Goal: Transaction & Acquisition: Purchase product/service

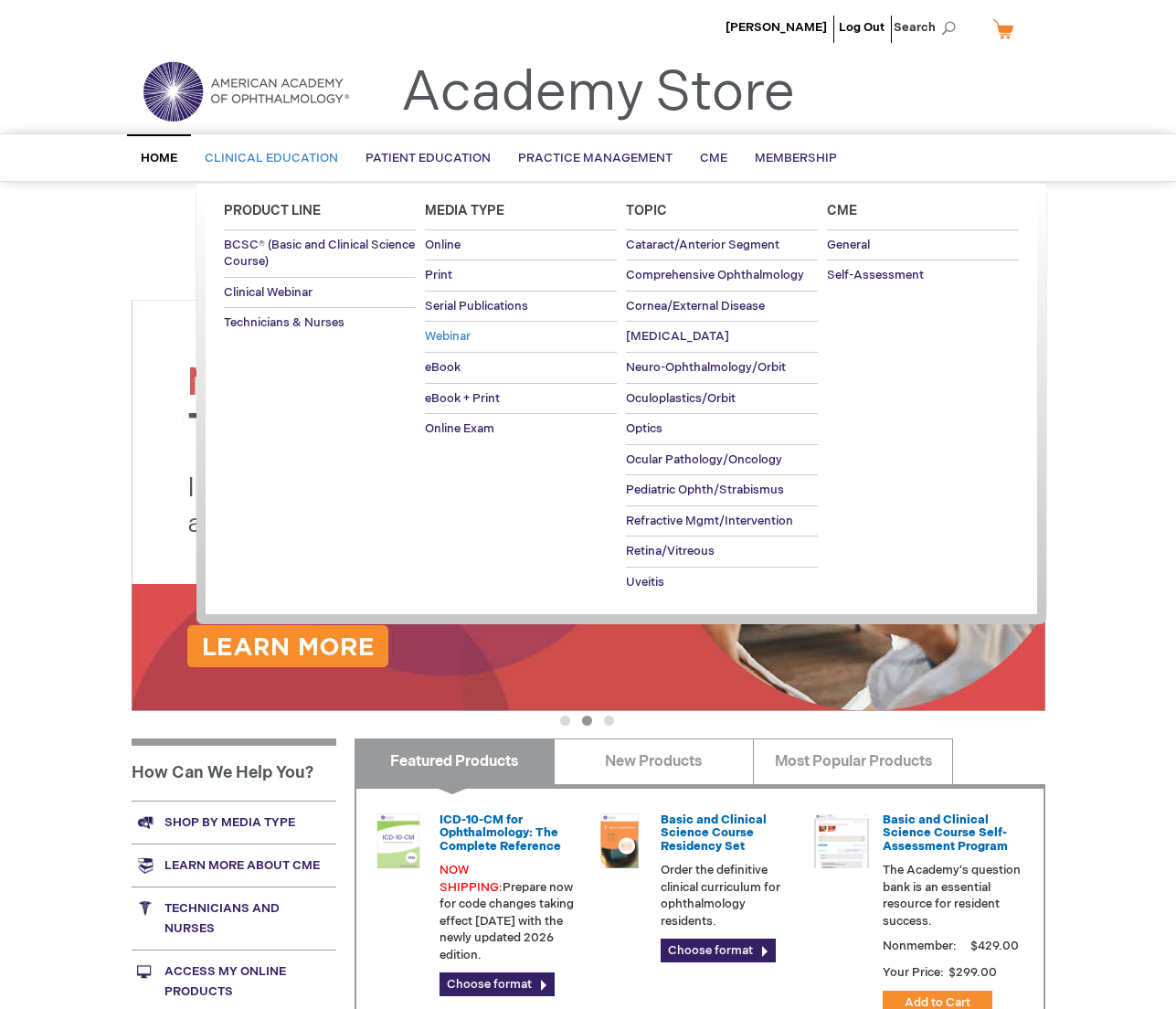
click at [435, 343] on span "Webinar" at bounding box center [448, 336] width 45 height 14
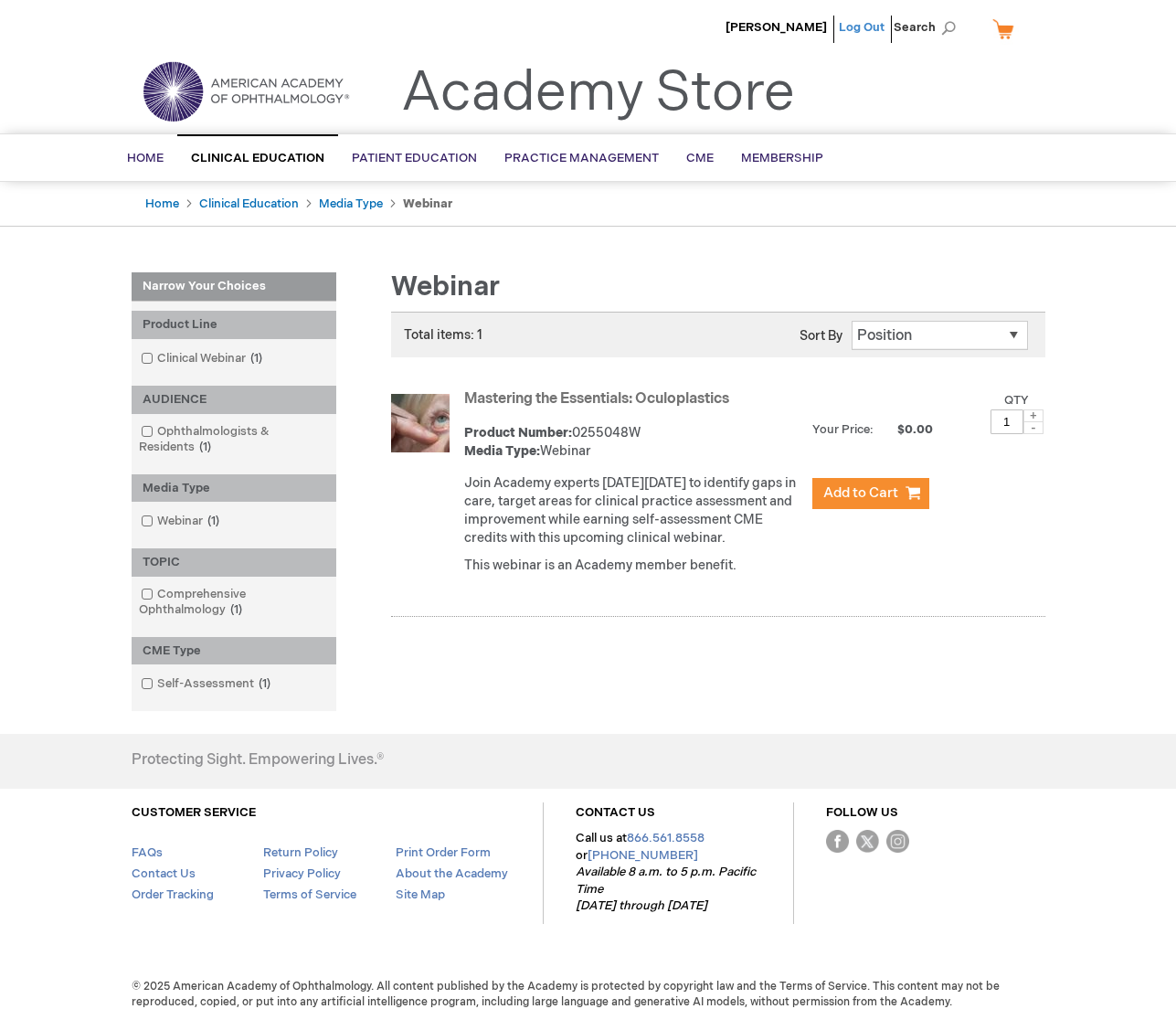
click at [850, 27] on link "Log Out" at bounding box center [861, 27] width 45 height 14
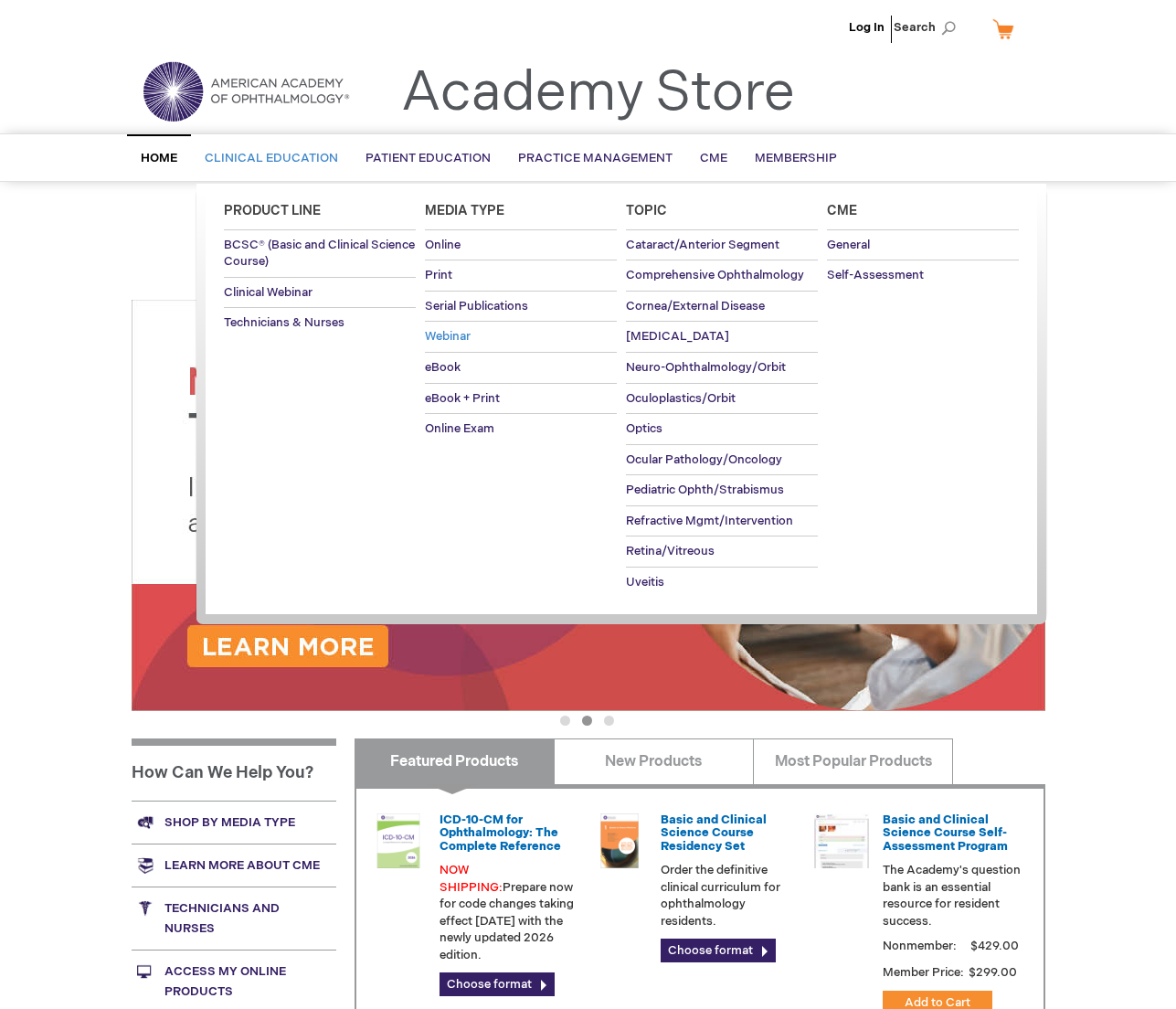
click at [437, 343] on span "Webinar" at bounding box center [448, 336] width 45 height 14
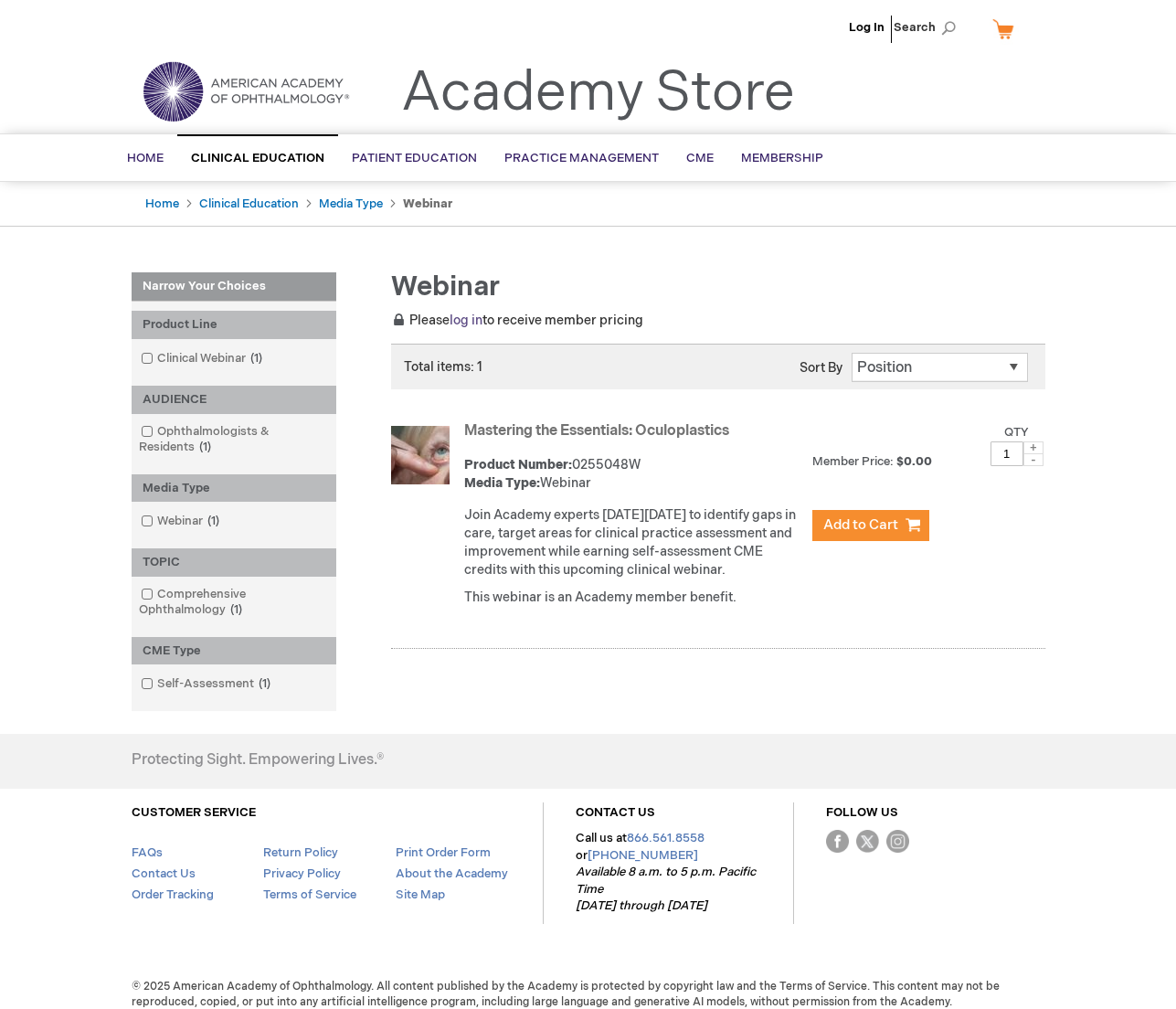
scroll to position [75, 0]
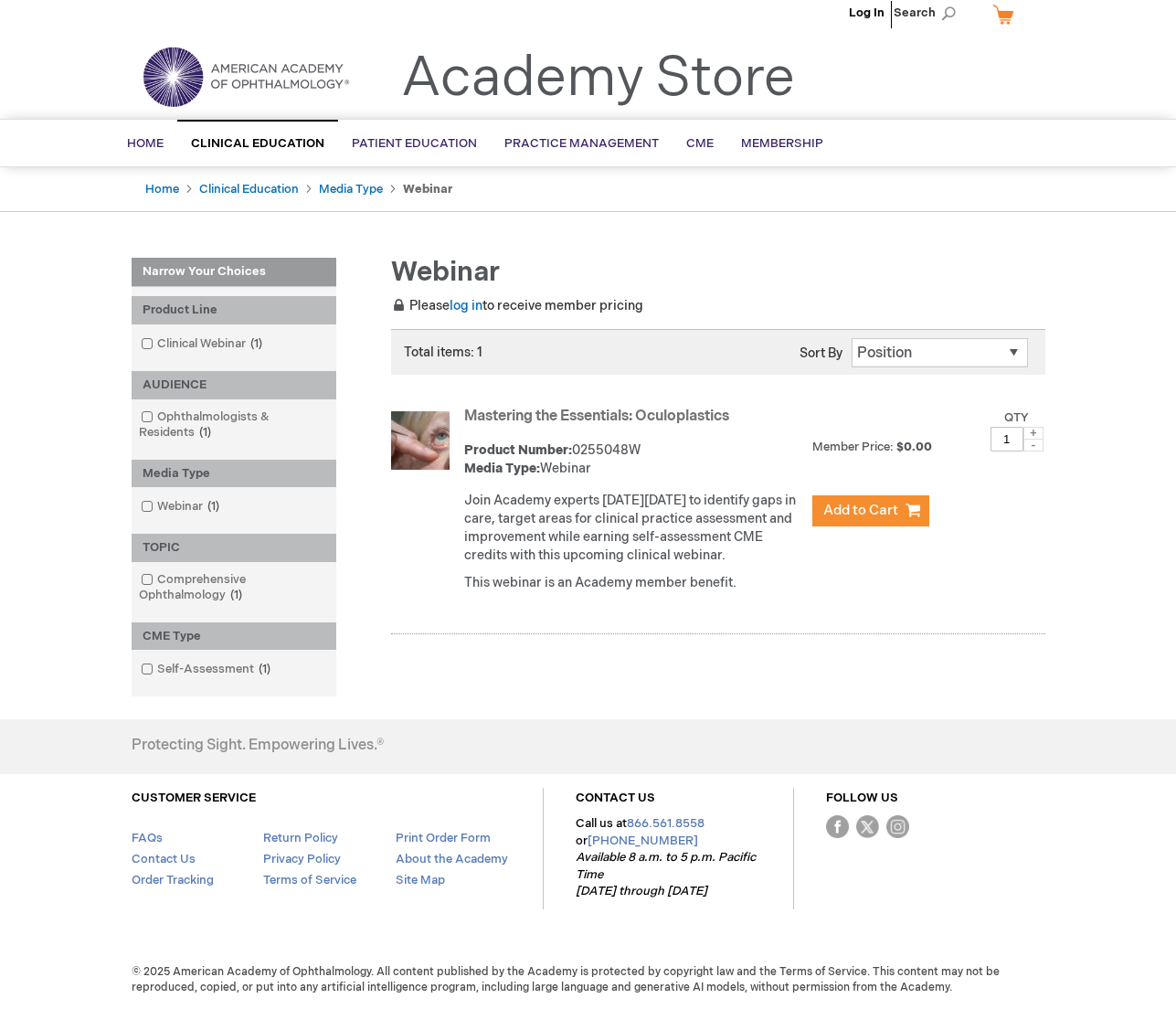
click at [520, 408] on link "Mastering the Essentials: Oculoplastics" at bounding box center [596, 417] width 265 height 17
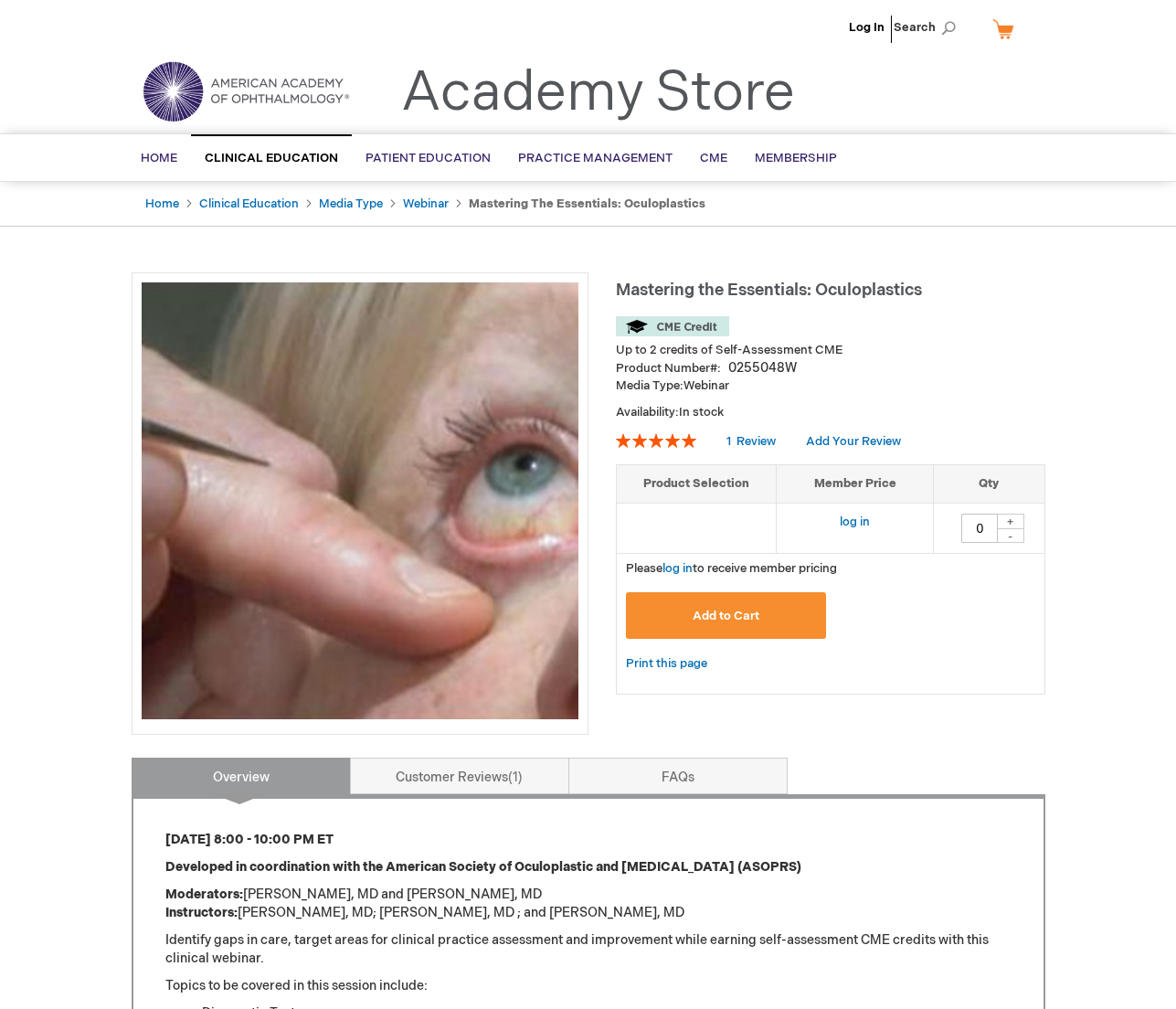
click at [1005, 530] on div "+" at bounding box center [1011, 521] width 27 height 15
type input "1"
click at [745, 623] on span "Add to Cart" at bounding box center [725, 615] width 67 height 14
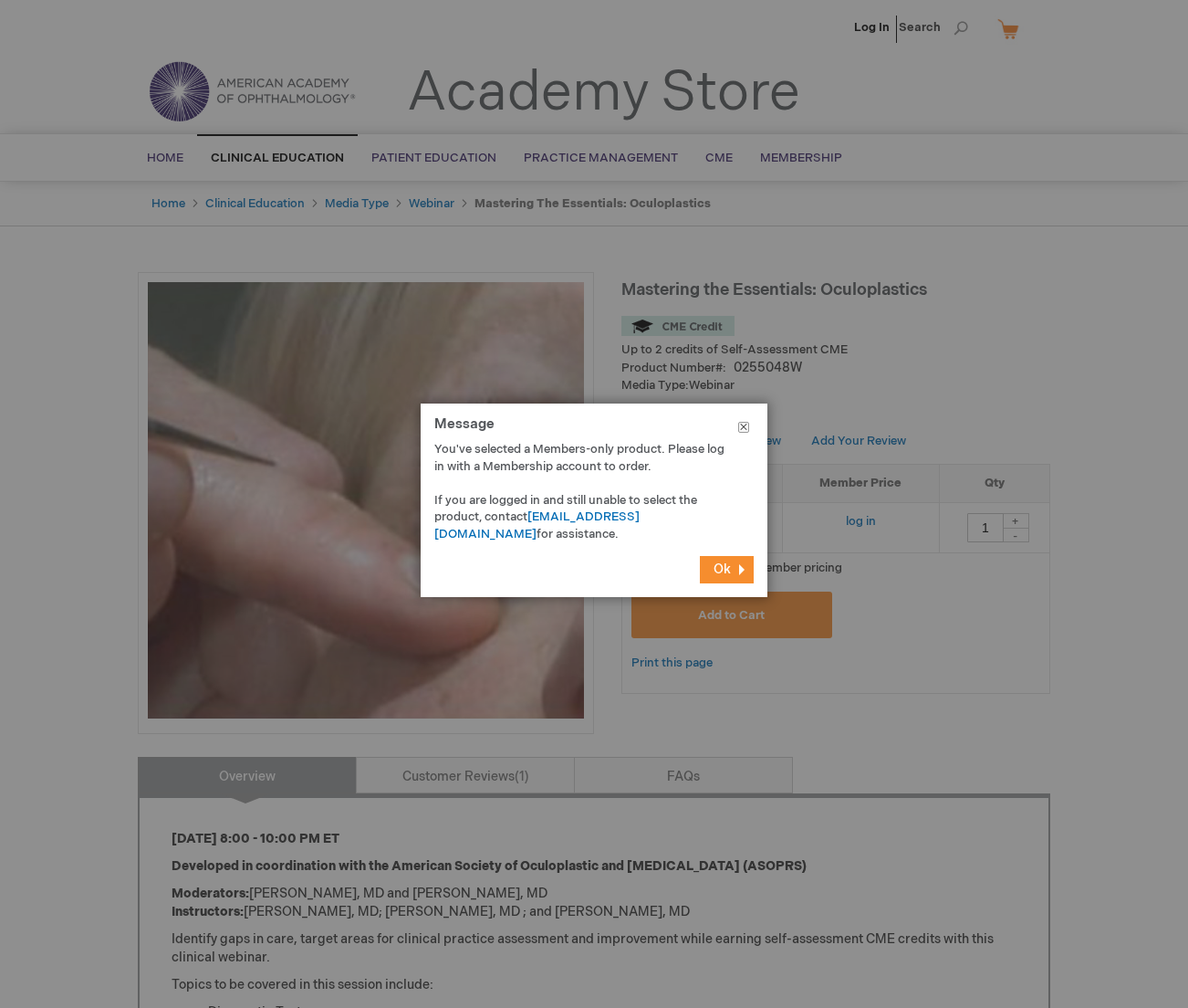
click at [748, 428] on button "Close" at bounding box center [743, 431] width 47 height 55
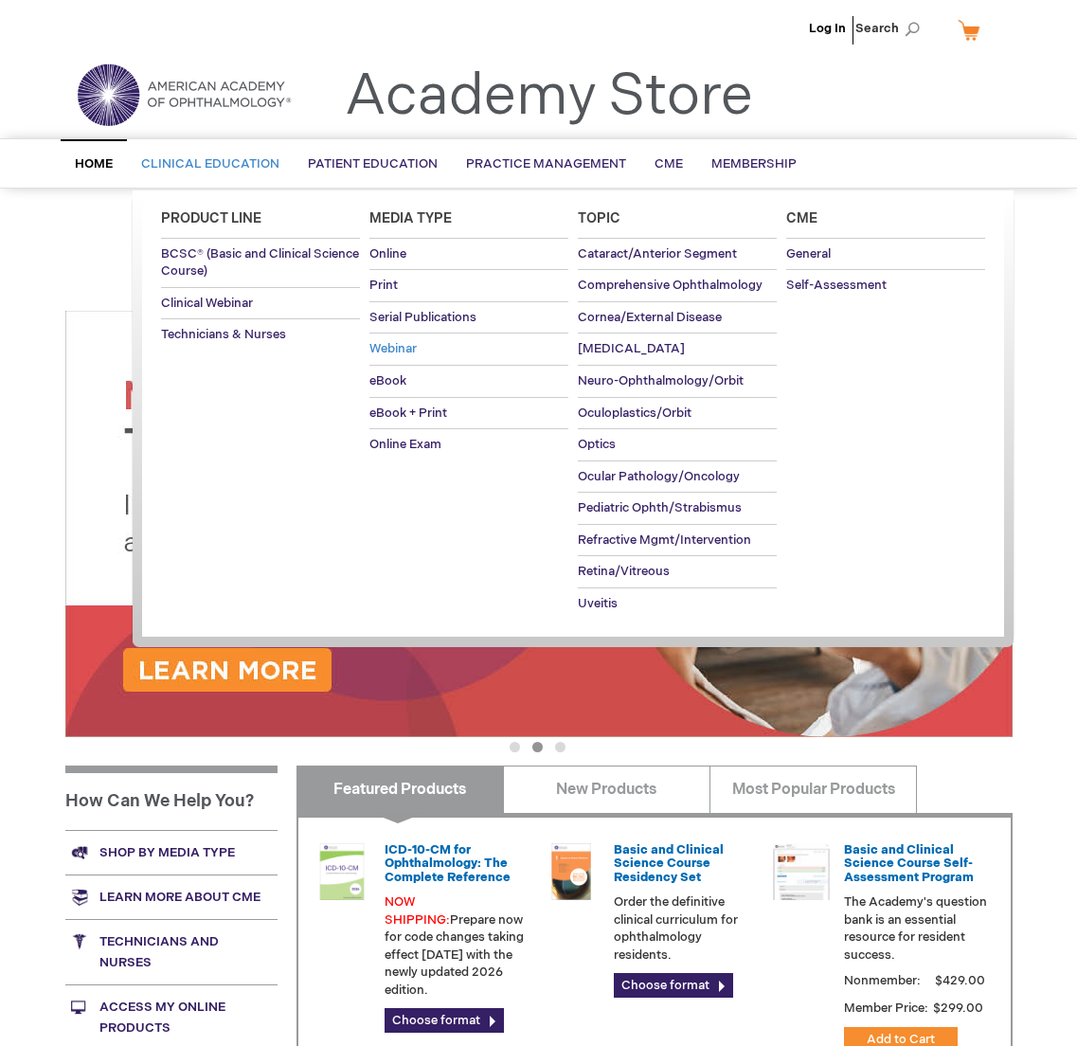
click at [405, 356] on span "Webinar" at bounding box center [392, 348] width 47 height 15
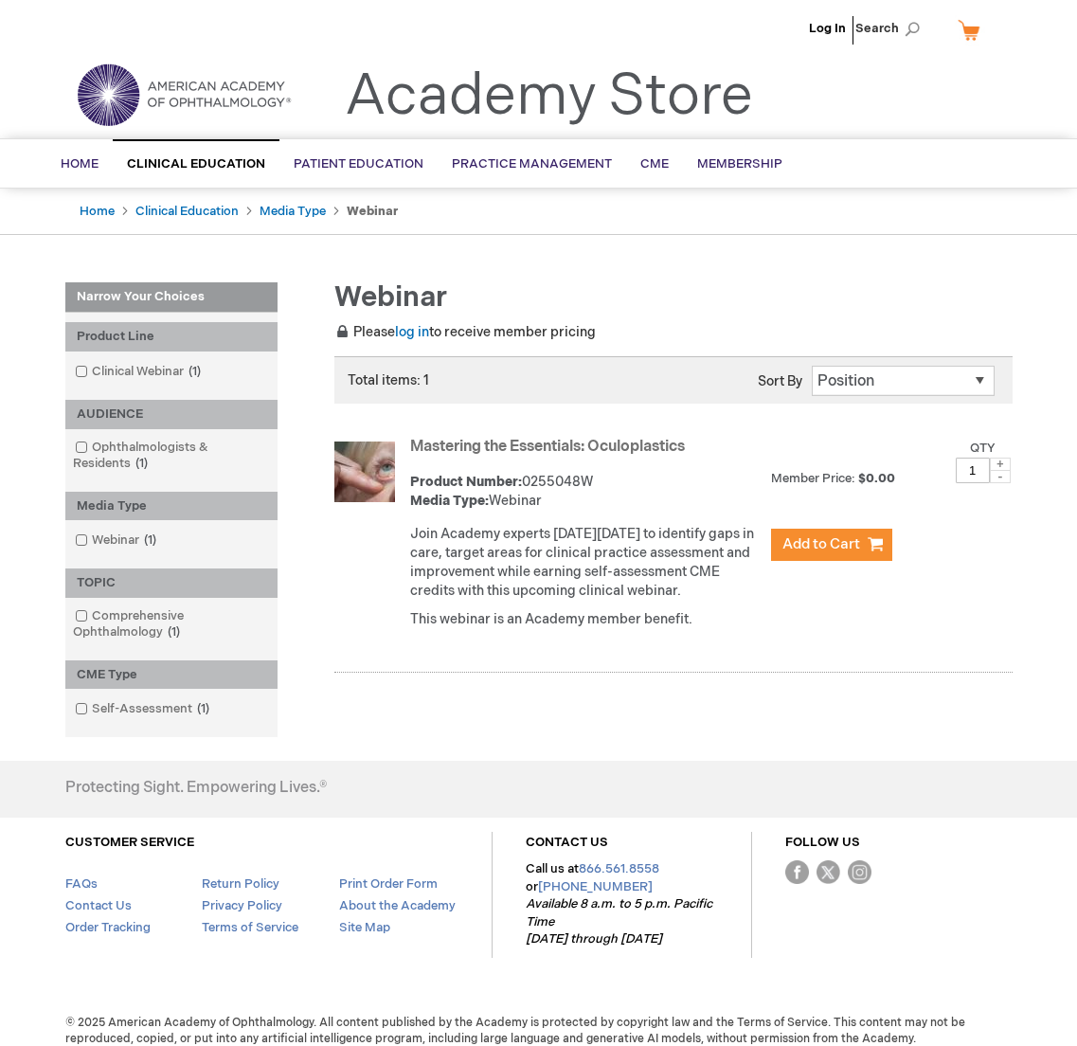
click at [494, 453] on link "Mastering the Essentials: Oculoplastics" at bounding box center [547, 447] width 275 height 18
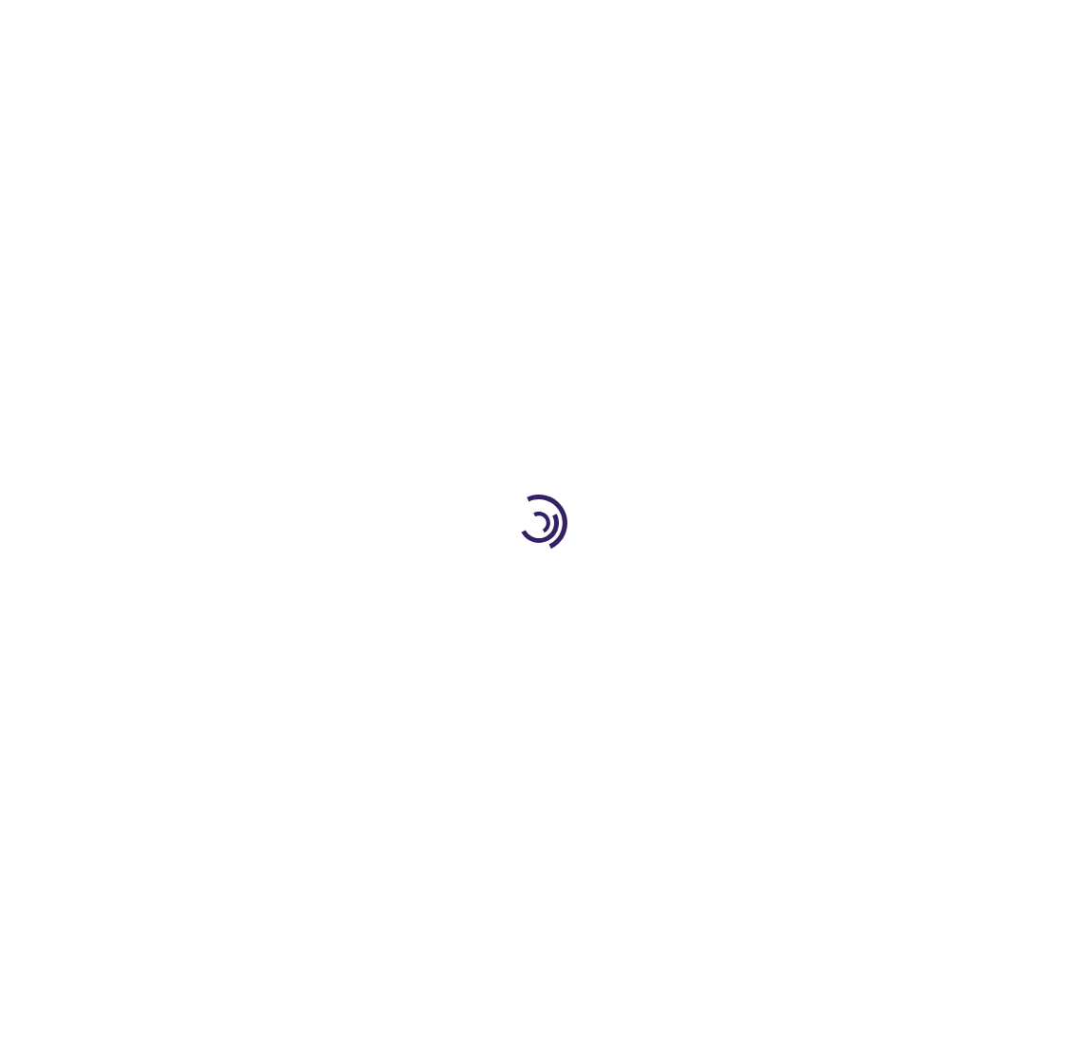
type input "0"
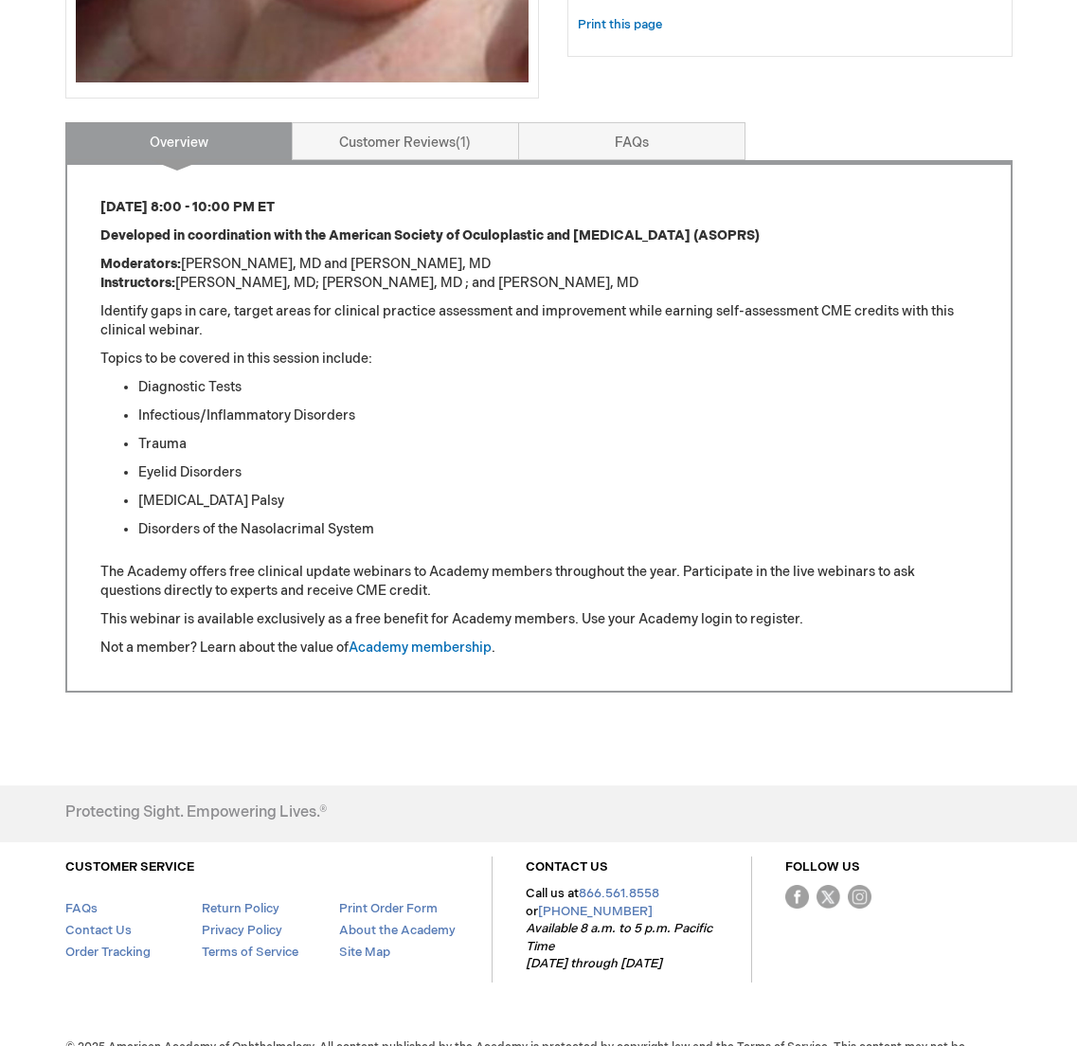
scroll to position [474, 0]
